Goal: Task Accomplishment & Management: Manage account settings

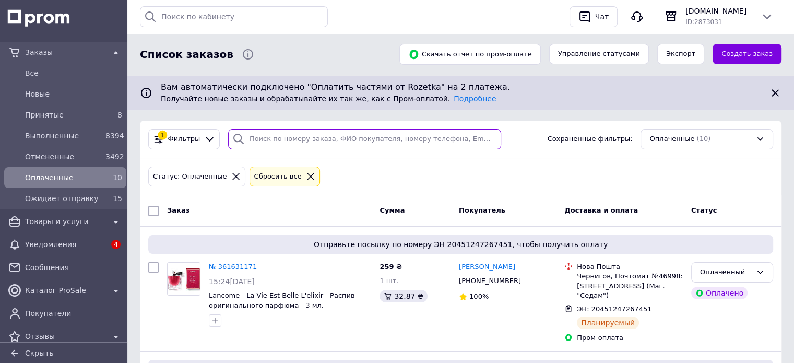
click at [347, 143] on input "search" at bounding box center [364, 139] width 273 height 20
paste input "[PHONE_NUMBER]"
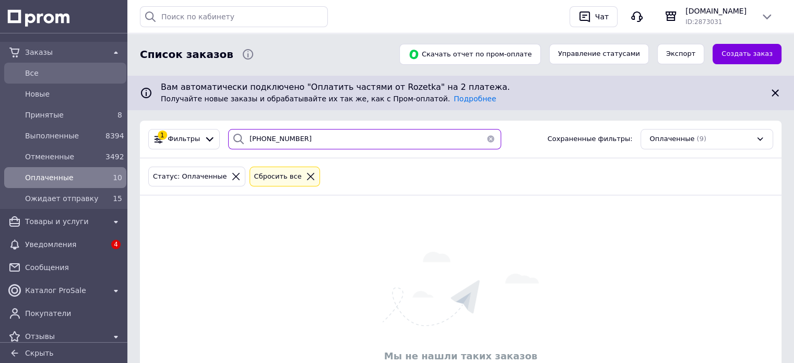
type input "[PHONE_NUMBER]"
click at [58, 78] on div "Все" at bounding box center [73, 73] width 101 height 15
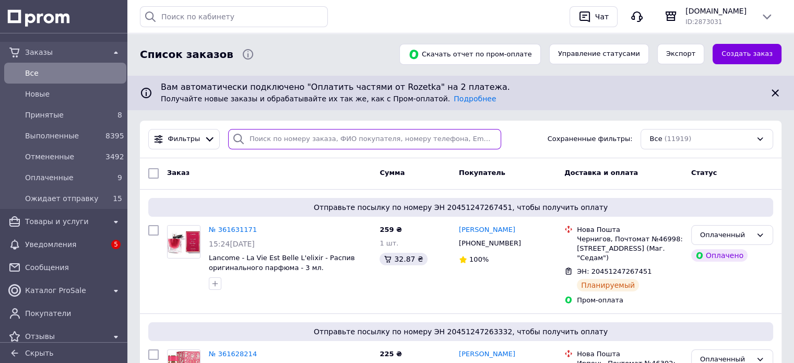
click at [311, 136] on input "search" at bounding box center [364, 139] width 273 height 20
paste input "[PHONE_NUMBER]"
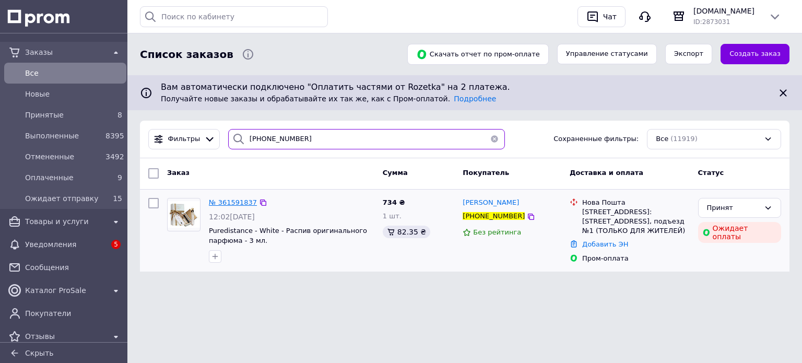
type input "[PHONE_NUMBER]"
click at [233, 202] on span "№ 361591837" at bounding box center [233, 202] width 48 height 8
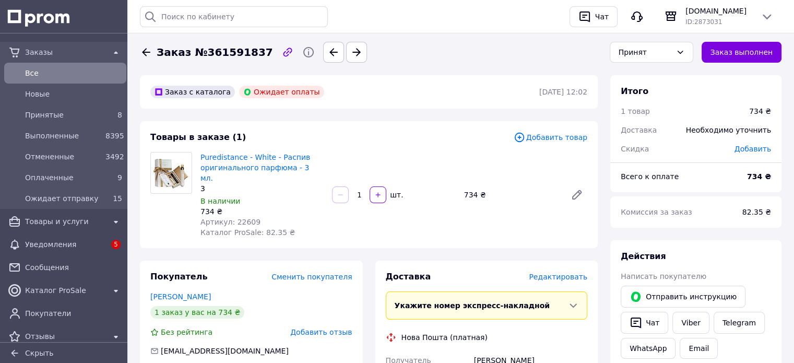
click at [680, 52] on div "Принят" at bounding box center [652, 52] width 84 height 21
click at [649, 132] on li "Ожидает отправку" at bounding box center [652, 139] width 83 height 31
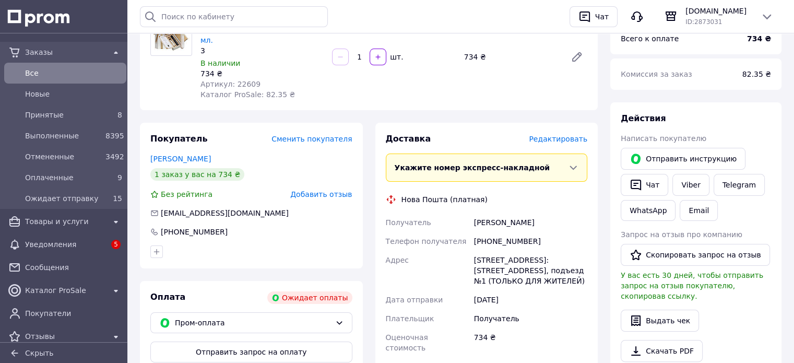
scroll to position [157, 0]
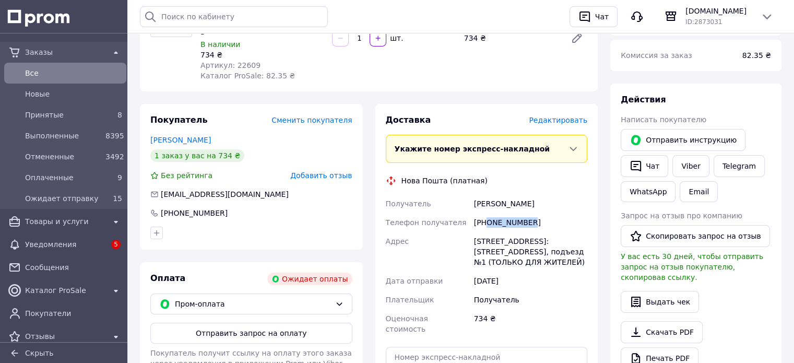
drag, startPoint x: 486, startPoint y: 213, endPoint x: 541, endPoint y: 213, distance: 54.3
click at [541, 213] on div "[PHONE_NUMBER]" at bounding box center [531, 222] width 118 height 19
copy div "0671193716"
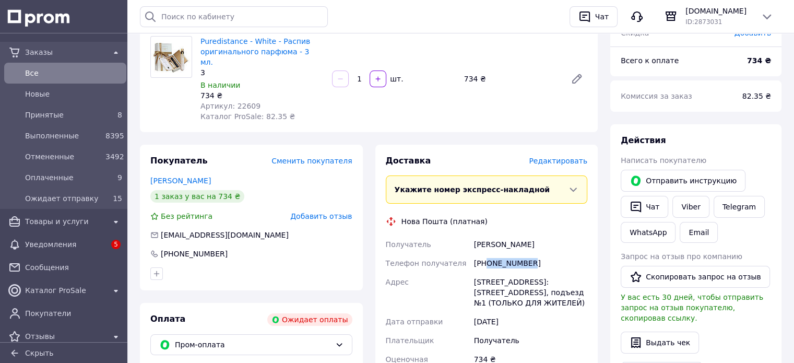
scroll to position [52, 0]
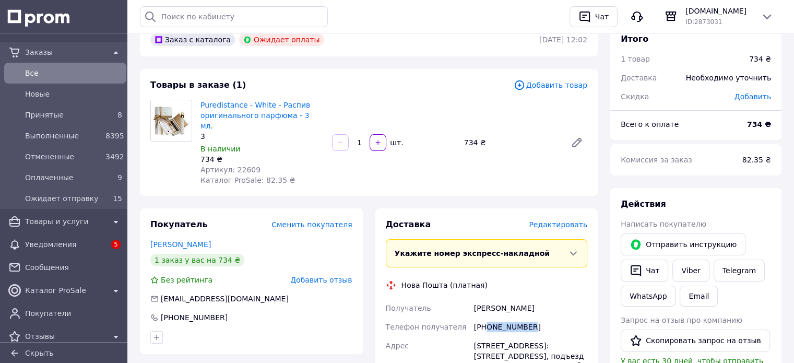
drag, startPoint x: 545, startPoint y: 298, endPoint x: 475, endPoint y: 289, distance: 70.5
click at [475, 299] on div "Русаненко Екатерина" at bounding box center [531, 308] width 118 height 19
copy div "Русаненко Екатерина"
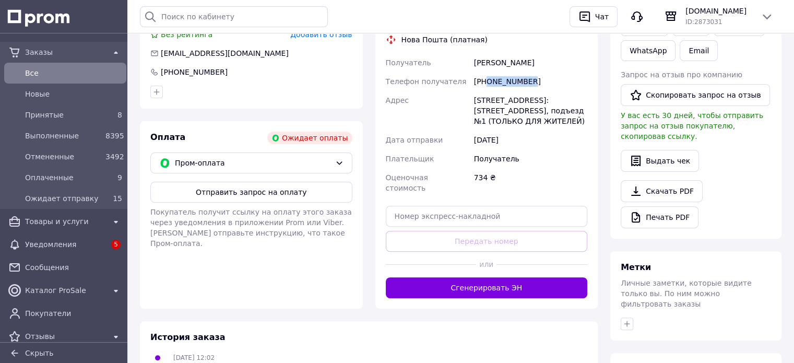
scroll to position [313, 0]
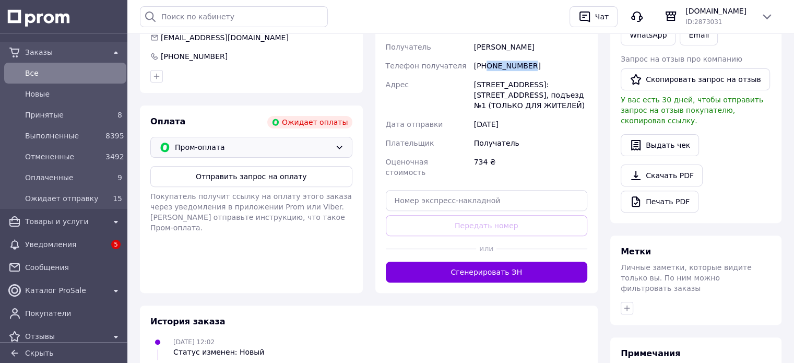
click at [338, 143] on icon at bounding box center [339, 147] width 8 height 8
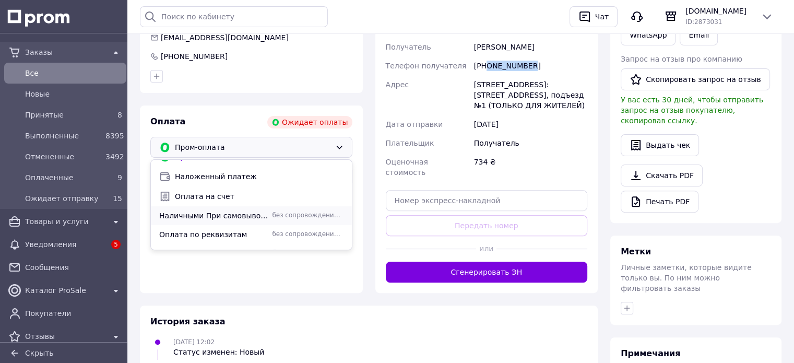
scroll to position [26, 0]
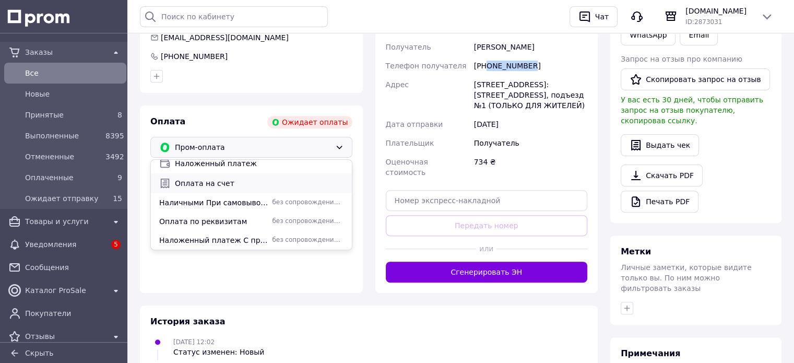
click at [227, 178] on span "Оплата на счет" at bounding box center [259, 183] width 169 height 10
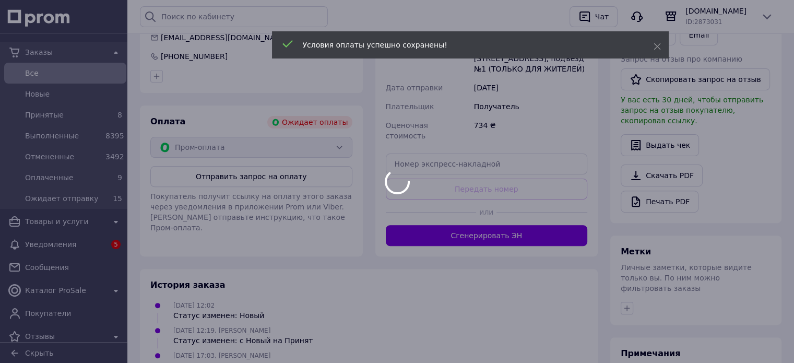
scroll to position [0, 0]
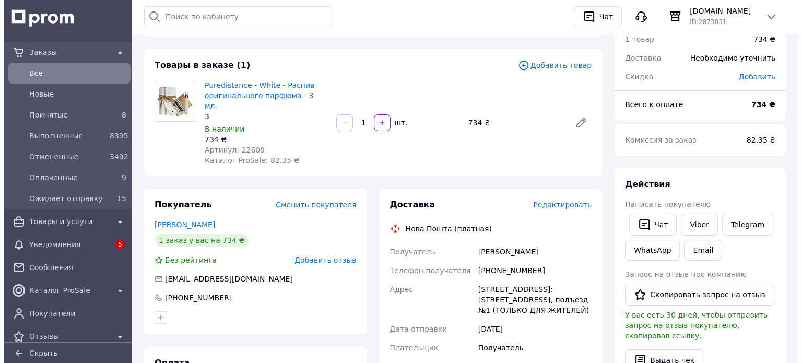
scroll to position [209, 0]
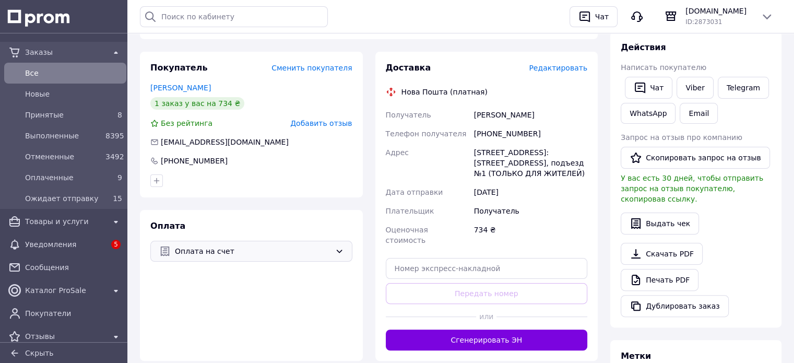
click at [558, 64] on span "Редактировать" at bounding box center [558, 68] width 58 height 8
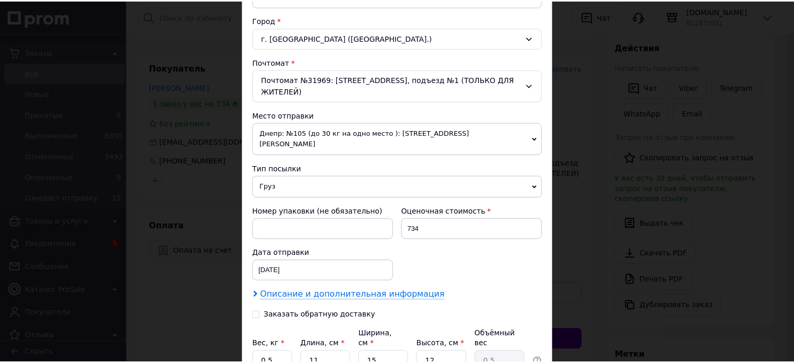
scroll to position [358, 0]
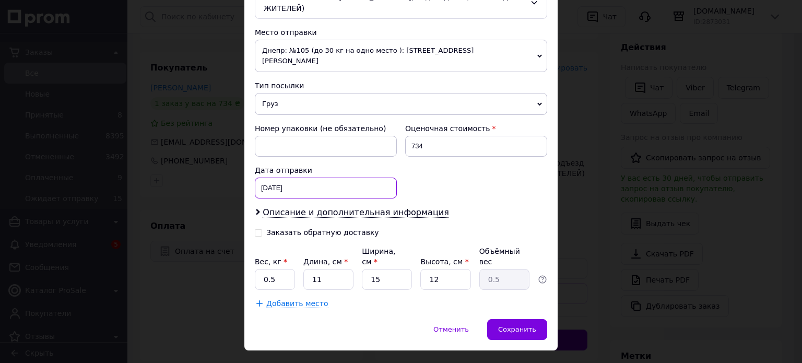
click at [305, 178] on div "12.09.2025 < 2025 > < Сентябрь > Пн Вт Ср Чт Пт Сб Вс 1 2 3 4 5 6 7 8 9 10 11 1…" at bounding box center [326, 188] width 142 height 21
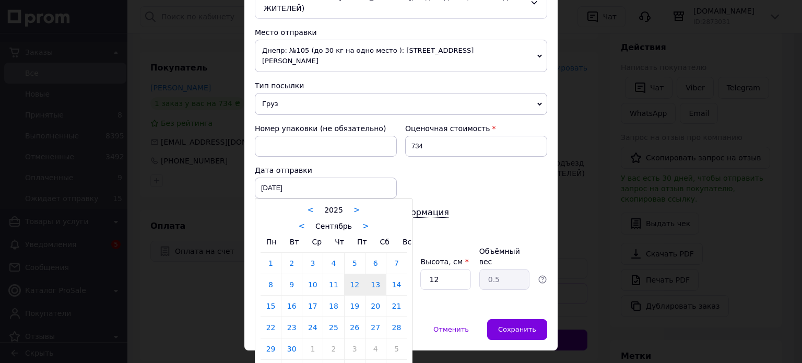
click at [372, 274] on link "13" at bounding box center [376, 284] width 20 height 21
type input "13.09.2025"
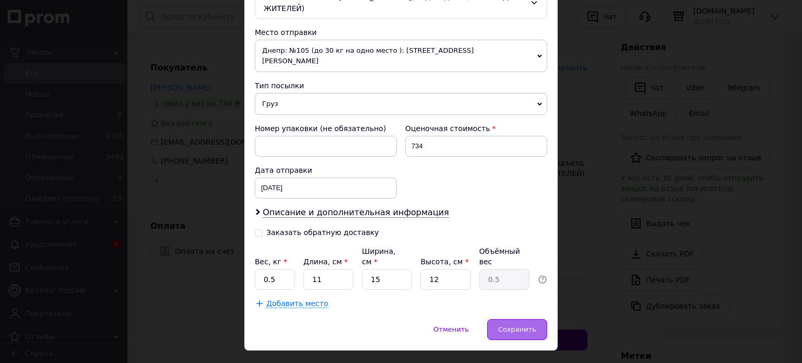
click at [516, 325] on span "Сохранить" at bounding box center [517, 329] width 38 height 8
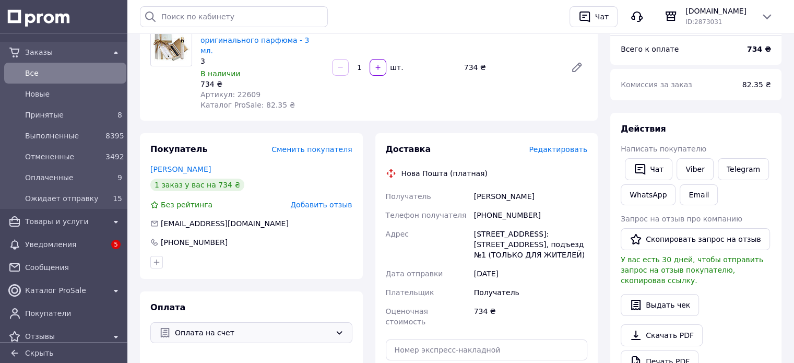
scroll to position [313, 0]
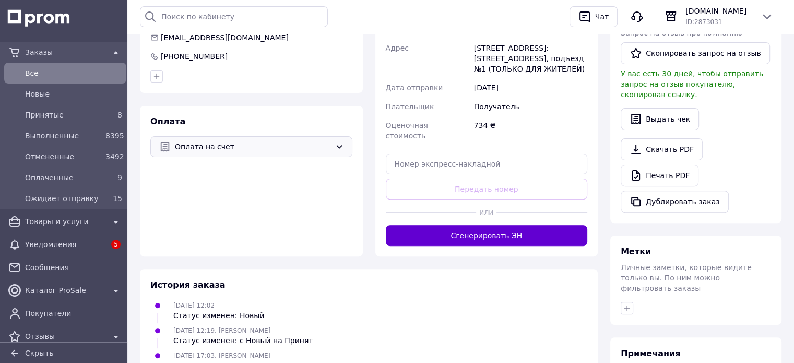
click at [471, 225] on button "Сгенерировать ЭН" at bounding box center [487, 235] width 202 height 21
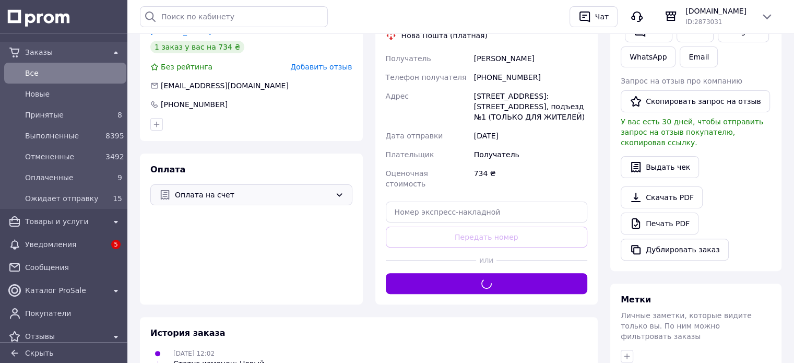
scroll to position [209, 0]
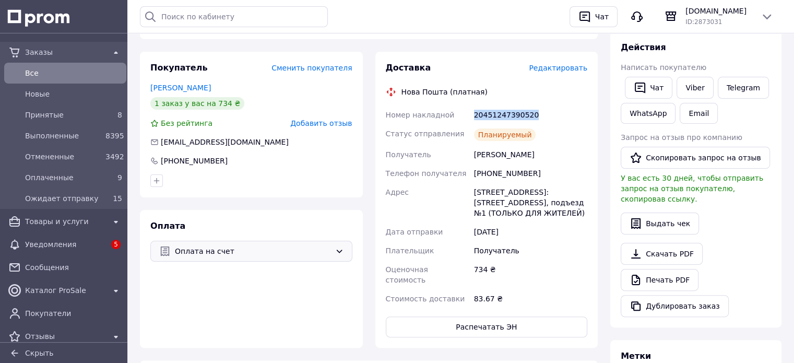
drag, startPoint x: 473, startPoint y: 103, endPoint x: 529, endPoint y: 106, distance: 55.9
click at [529, 106] on div "20451247390520" at bounding box center [531, 115] width 118 height 19
copy div "20451247390520"
click at [106, 177] on div "9" at bounding box center [114, 177] width 17 height 10
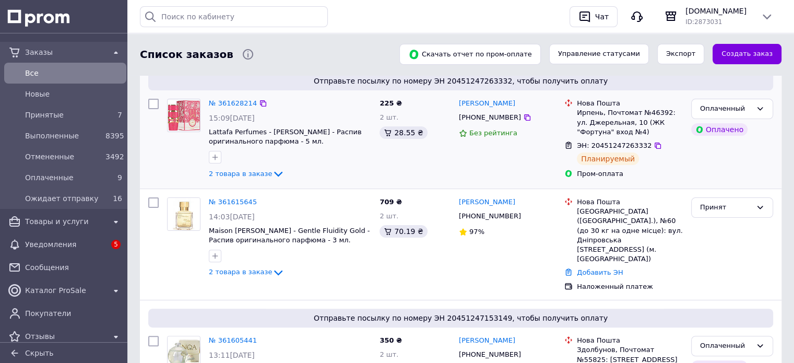
scroll to position [261, 0]
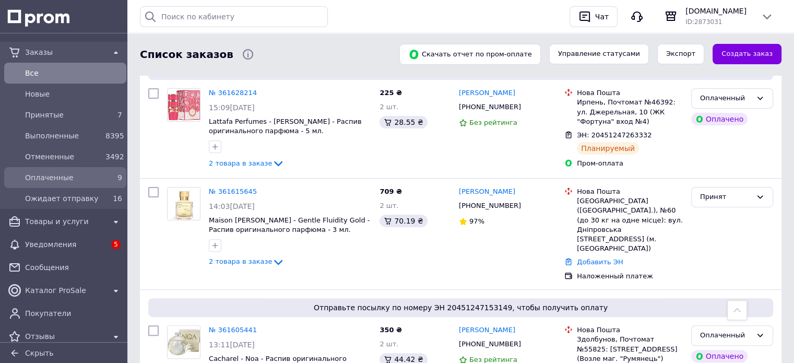
click at [70, 183] on div "Оплаченные" at bounding box center [63, 177] width 80 height 15
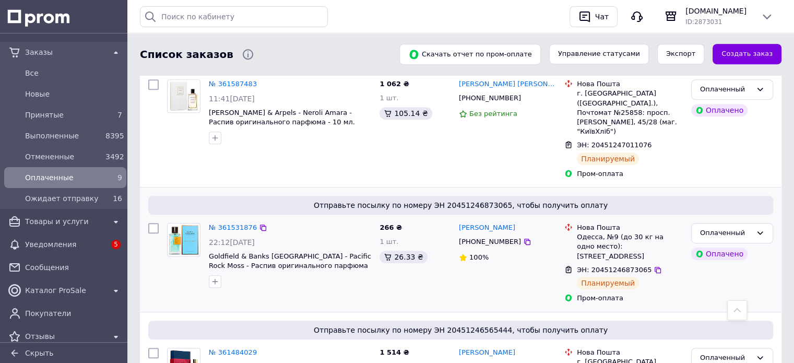
scroll to position [627, 0]
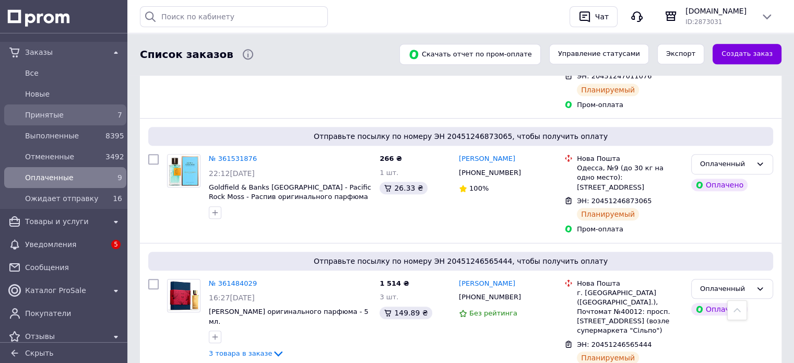
click at [72, 119] on span "Принятые" at bounding box center [63, 115] width 76 height 10
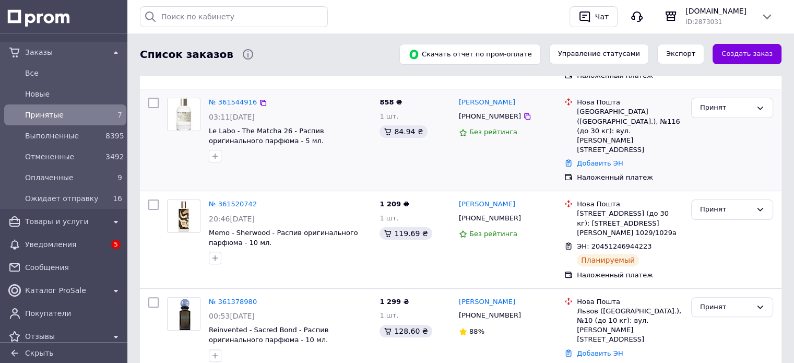
scroll to position [261, 0]
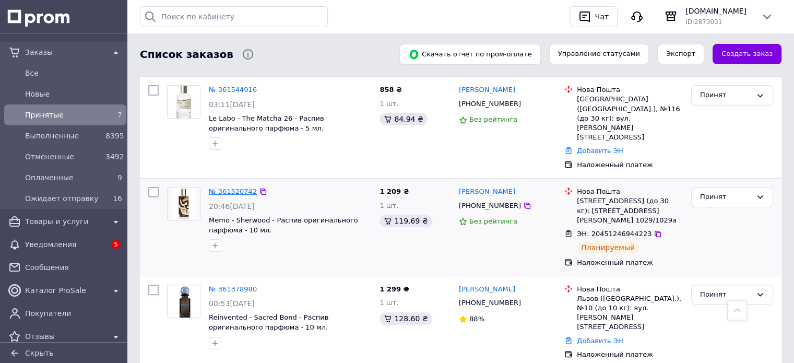
click at [241, 188] on link "№ 361520742" at bounding box center [233, 192] width 48 height 8
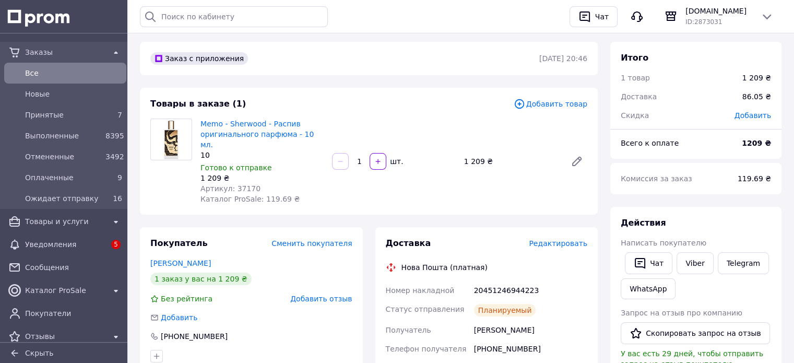
scroll to position [52, 0]
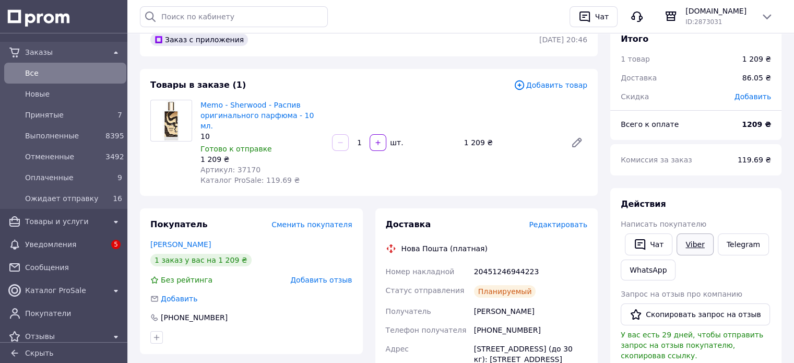
click at [694, 244] on link "Viber" at bounding box center [695, 244] width 37 height 22
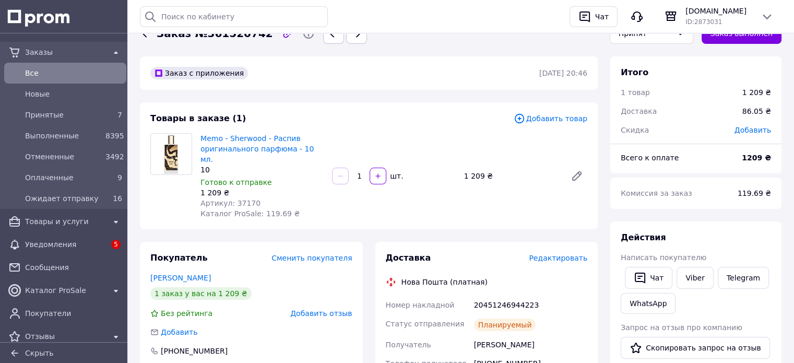
scroll to position [0, 0]
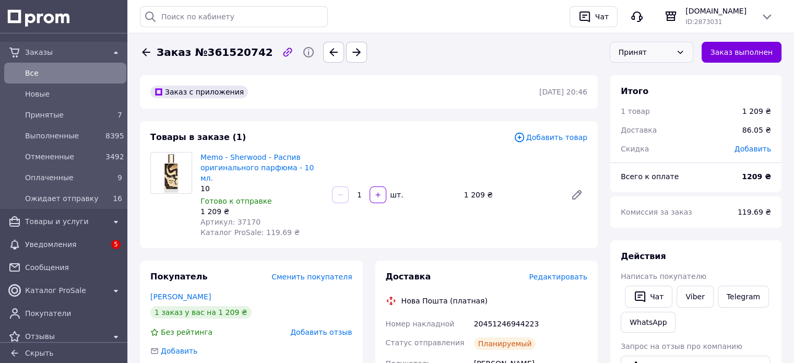
click at [672, 54] on div "Принят" at bounding box center [645, 51] width 53 height 11
click at [657, 131] on li "Ожидает отправку" at bounding box center [652, 139] width 83 height 31
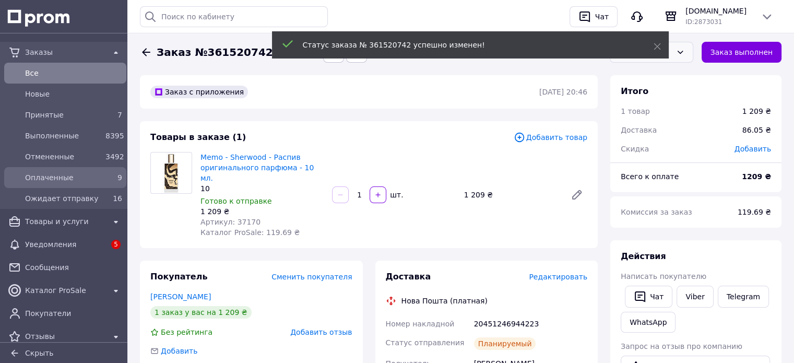
click at [115, 171] on div "9" at bounding box center [113, 177] width 21 height 15
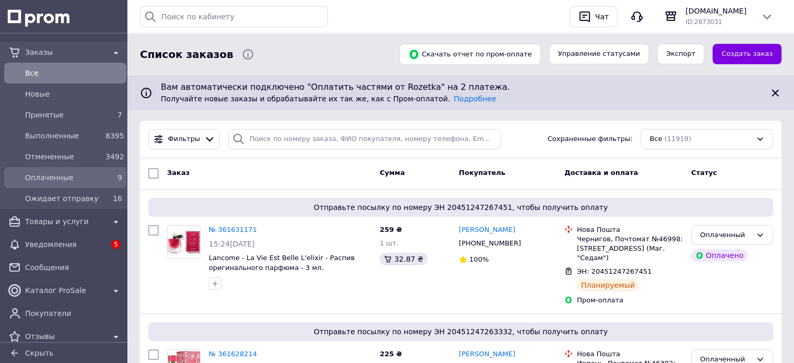
click at [104, 183] on div "9" at bounding box center [113, 177] width 21 height 15
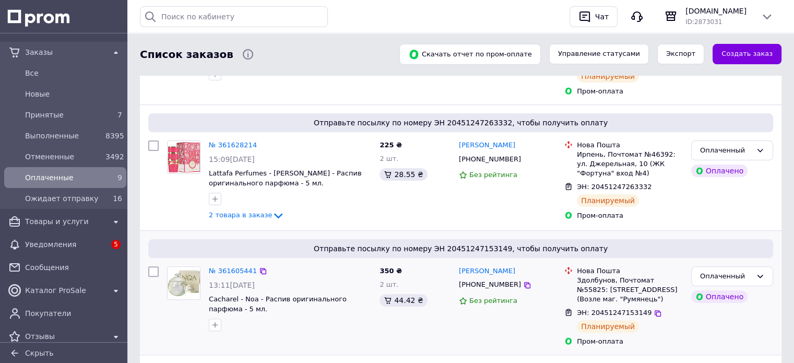
scroll to position [261, 0]
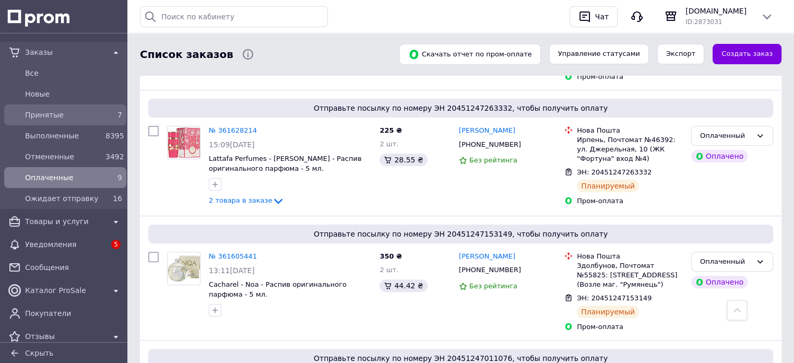
click at [23, 112] on div "Принятые" at bounding box center [63, 115] width 80 height 15
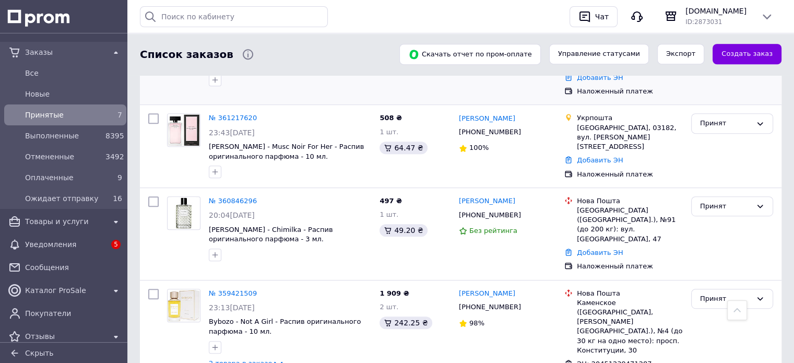
scroll to position [525, 0]
click at [73, 200] on span "Ожидает отправку" at bounding box center [63, 198] width 76 height 10
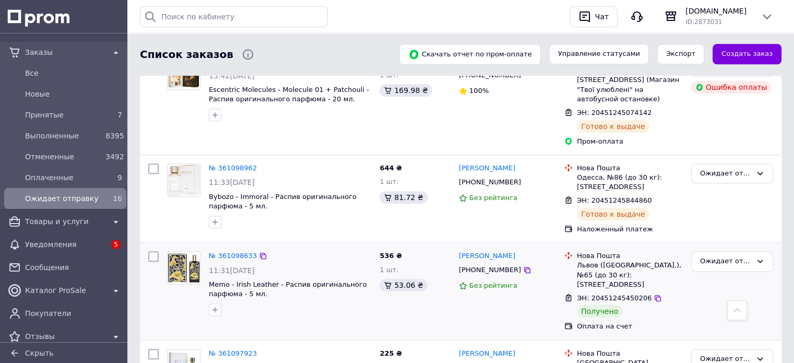
scroll to position [731, 0]
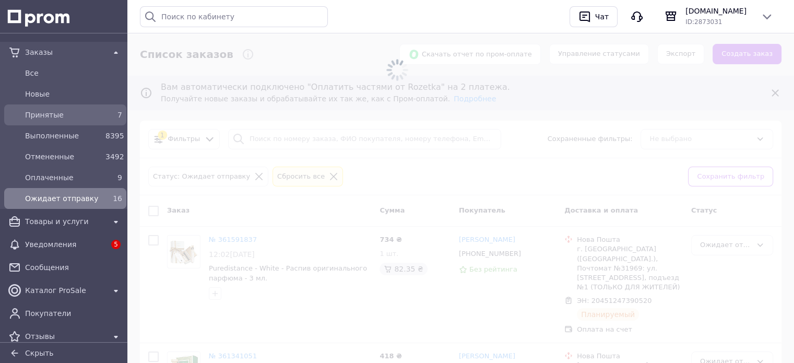
click at [90, 118] on span "Принятые" at bounding box center [63, 115] width 76 height 10
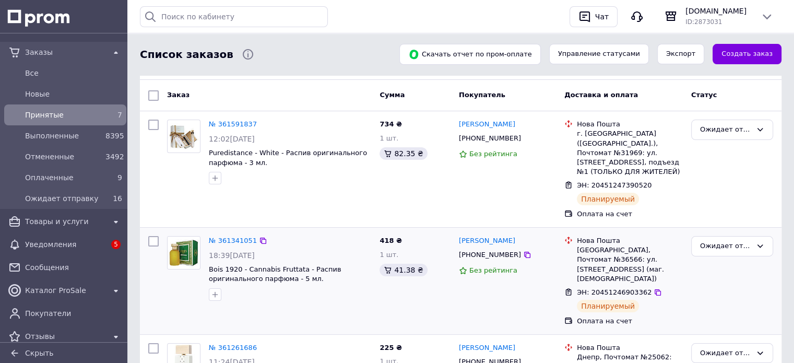
scroll to position [157, 0]
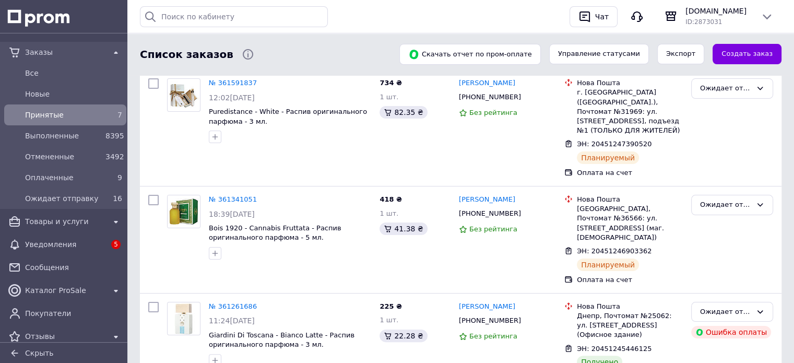
click at [72, 118] on span "Принятые" at bounding box center [63, 115] width 76 height 10
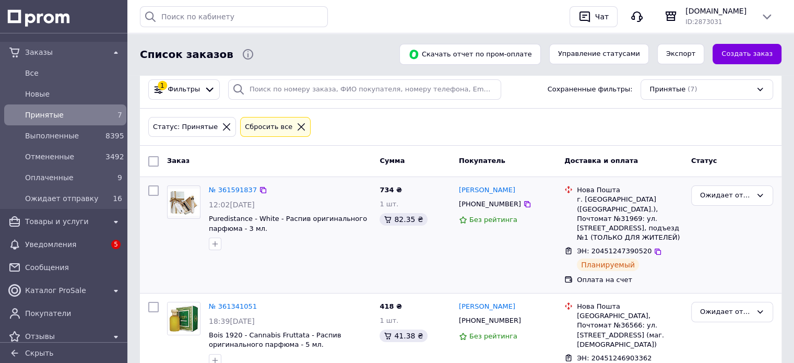
scroll to position [0, 0]
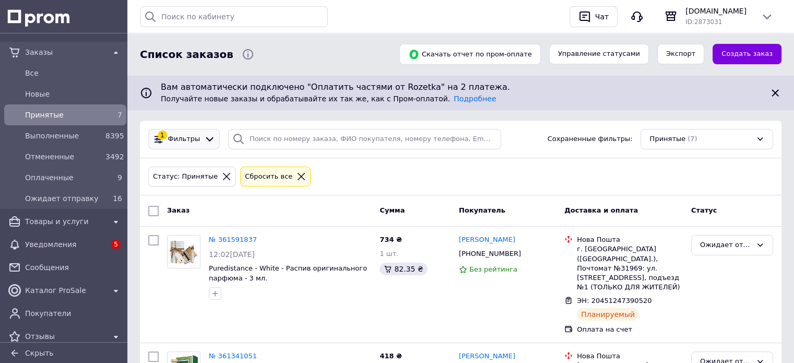
click at [204, 143] on icon at bounding box center [209, 139] width 11 height 11
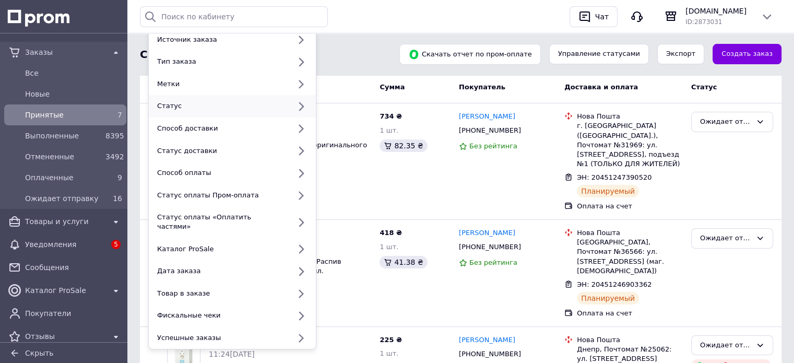
scroll to position [261, 0]
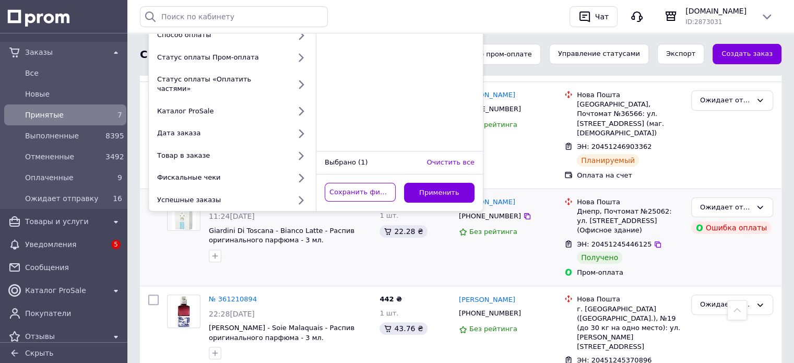
click at [226, 246] on div "№ 361261686 11:24[DATE] Giardini Di Toscana - [PERSON_NAME] Latte - Распив ориг…" at bounding box center [269, 237] width 213 height 89
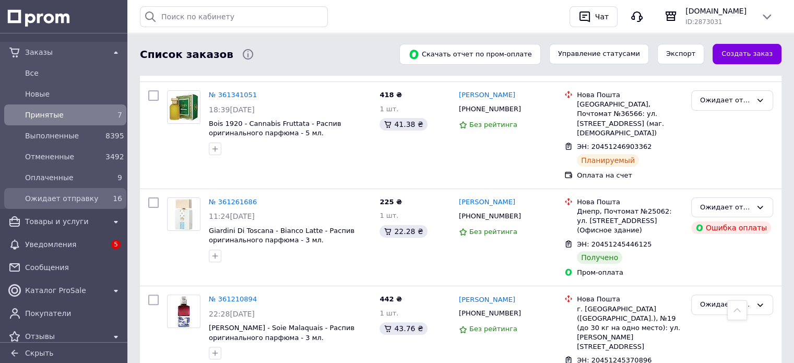
click at [55, 198] on span "Ожидает отправку" at bounding box center [63, 198] width 76 height 10
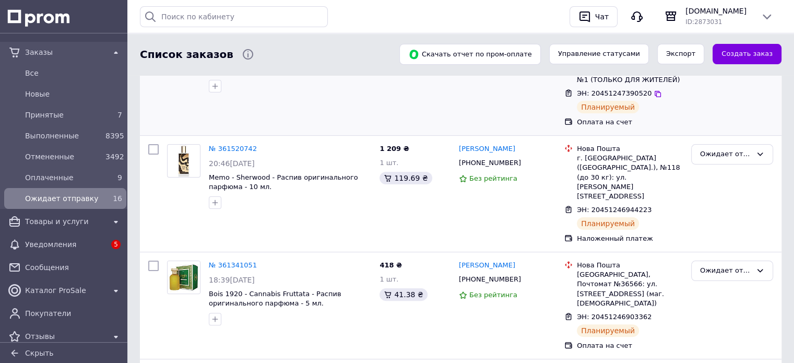
scroll to position [209, 0]
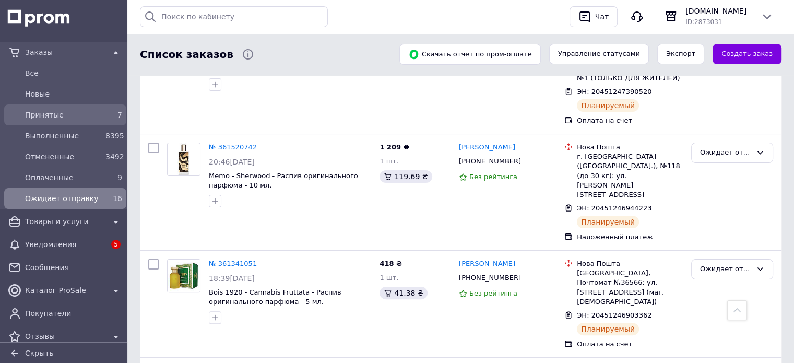
click at [41, 113] on span "Принятые" at bounding box center [63, 115] width 76 height 10
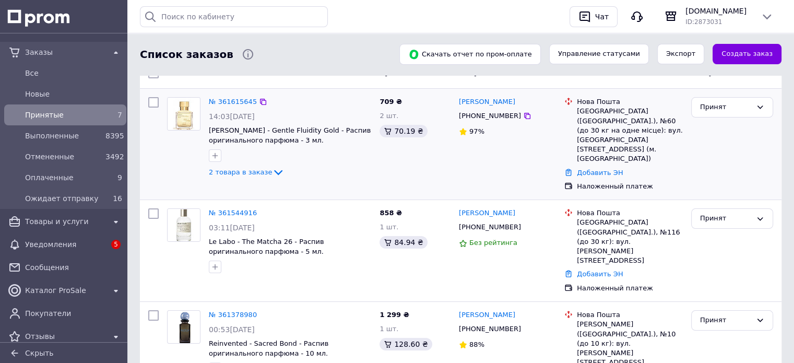
scroll to position [157, 0]
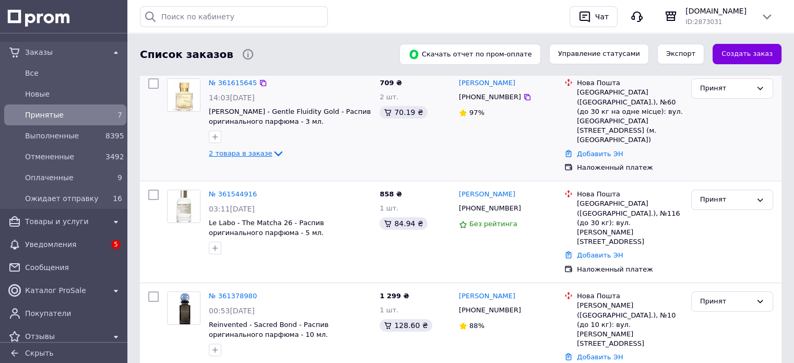
click at [240, 154] on span "2 товара в заказе" at bounding box center [240, 153] width 63 height 8
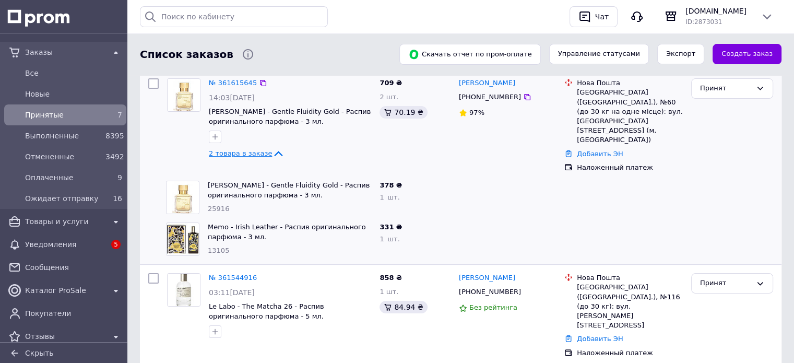
click at [250, 152] on span "2 товара в заказе" at bounding box center [240, 153] width 63 height 8
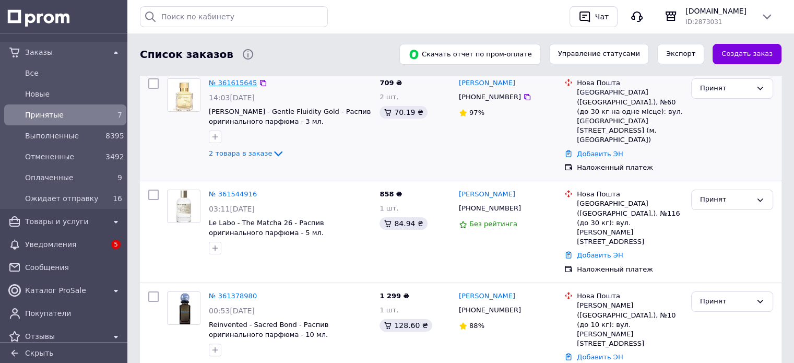
click at [241, 83] on link "№ 361615645" at bounding box center [233, 83] width 48 height 8
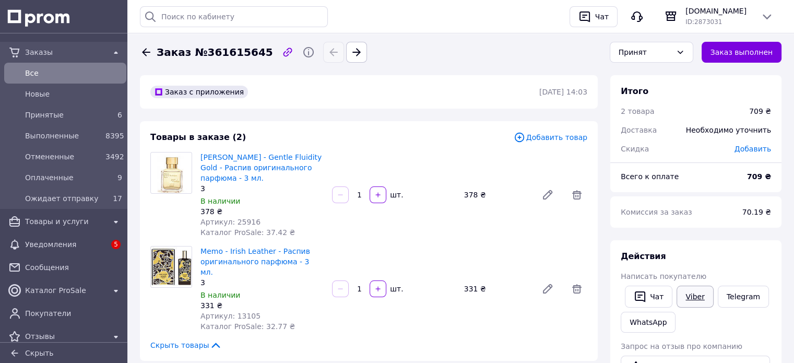
click at [679, 302] on link "Viber" at bounding box center [695, 297] width 37 height 22
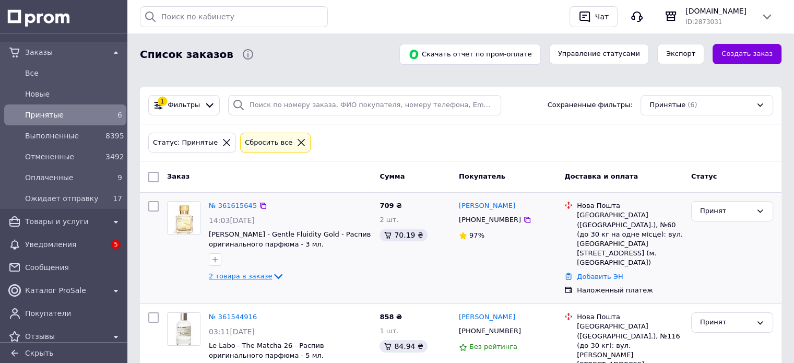
scroll to position [104, 0]
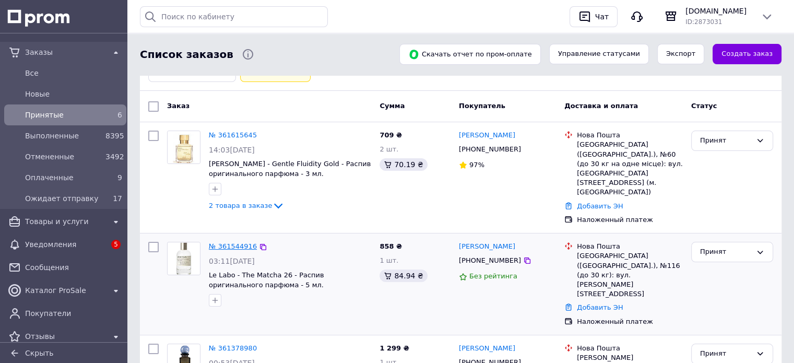
click at [231, 242] on link "№ 361544916" at bounding box center [233, 246] width 48 height 8
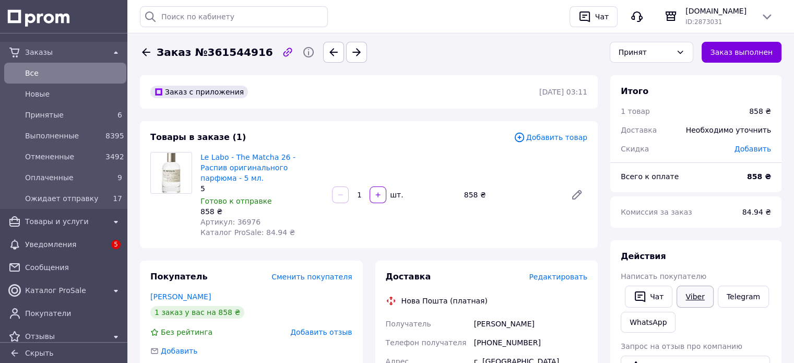
click at [699, 297] on link "Viber" at bounding box center [695, 297] width 37 height 22
click at [66, 123] on link "Принятые 6" at bounding box center [65, 114] width 131 height 21
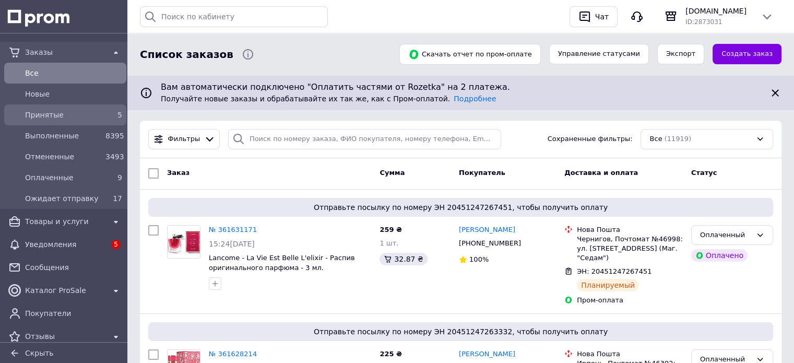
click at [76, 117] on span "Принятые" at bounding box center [63, 115] width 76 height 10
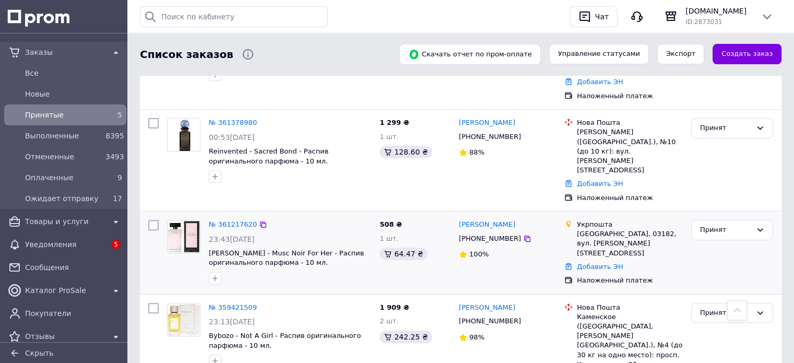
scroll to position [346, 0]
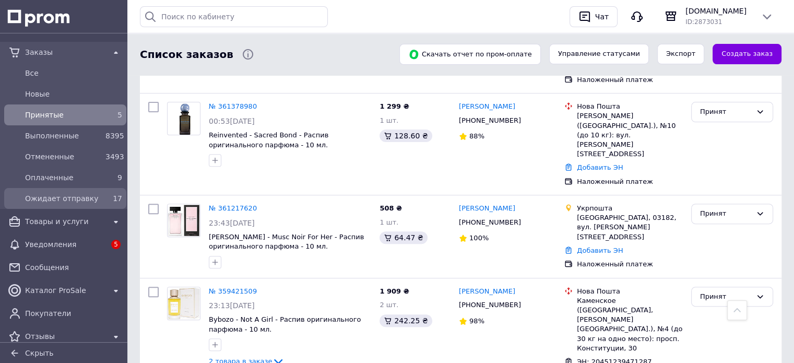
click at [96, 202] on span "Ожидает отправку" at bounding box center [63, 198] width 76 height 10
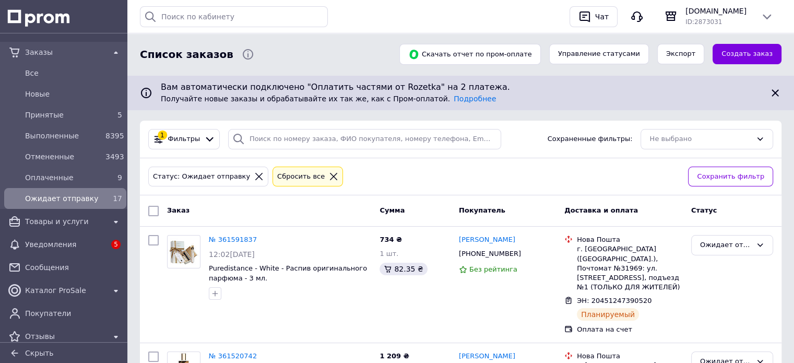
click at [777, 90] on icon at bounding box center [775, 93] width 13 height 13
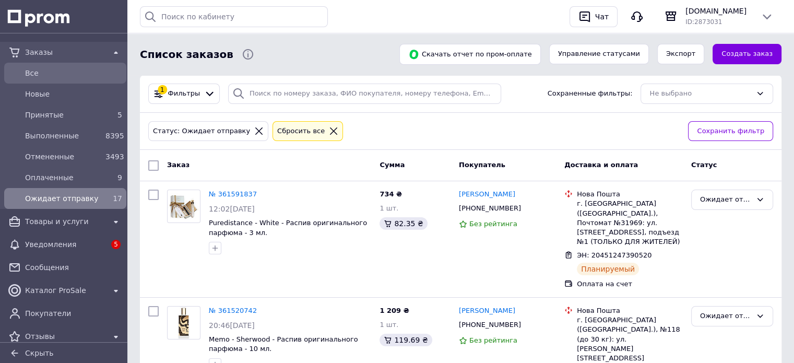
click at [64, 72] on span "Все" at bounding box center [73, 73] width 97 height 10
